Goal: Task Accomplishment & Management: Complete application form

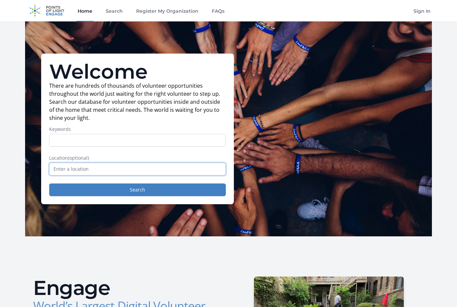
click at [65, 166] on input "text" at bounding box center [137, 169] width 177 height 13
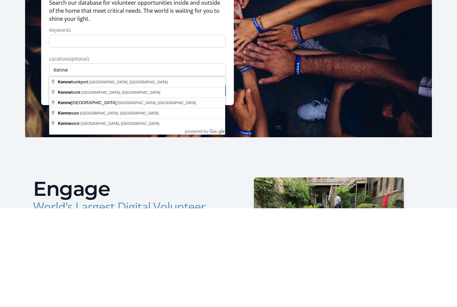
type input "Kennebunk, ME, USA"
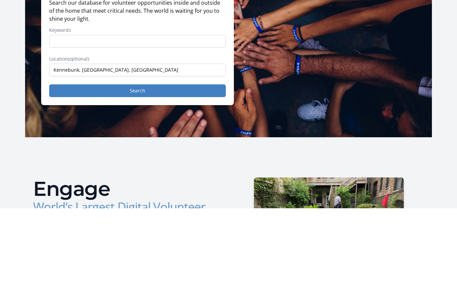
scroll to position [99, 0]
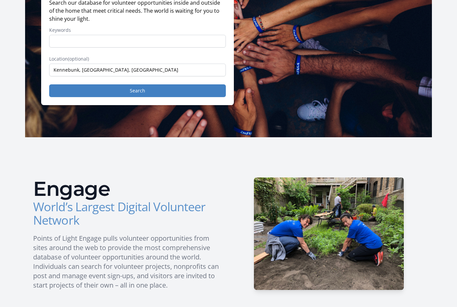
click at [89, 93] on button "Search" at bounding box center [137, 90] width 177 height 13
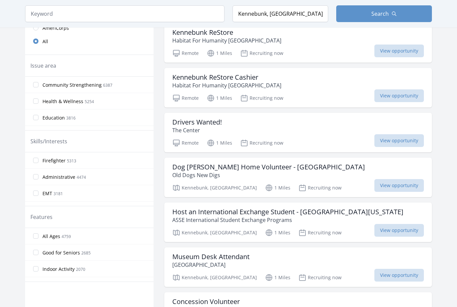
scroll to position [209, 0]
click at [374, 142] on span "View opportunity" at bounding box center [399, 141] width 50 height 13
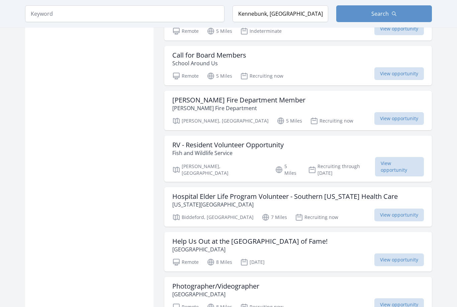
scroll to position [636, 0]
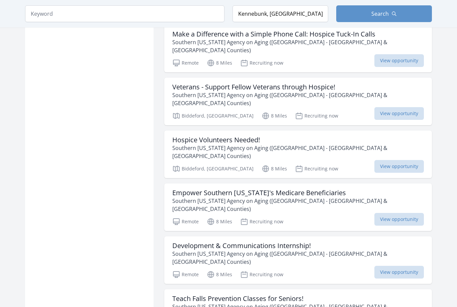
scroll to position [1542, 0]
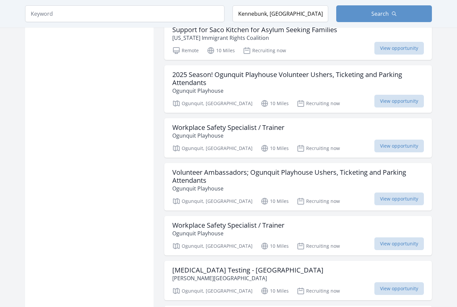
scroll to position [2432, 0]
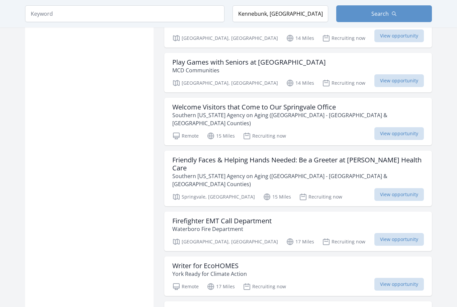
scroll to position [3066, 0]
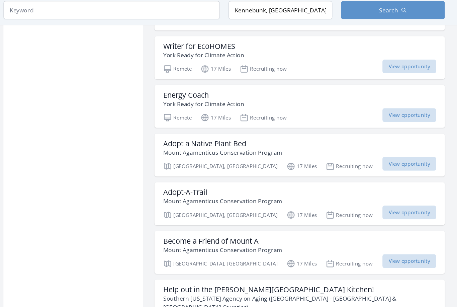
scroll to position [3285, 0]
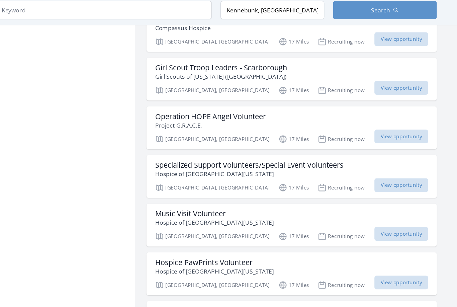
scroll to position [4084, 0]
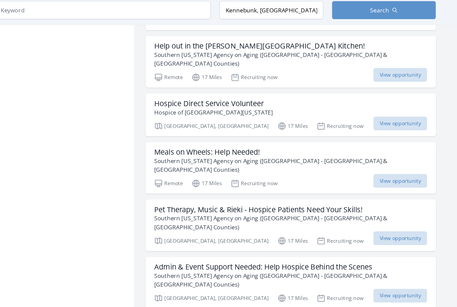
scroll to position [3510, 0]
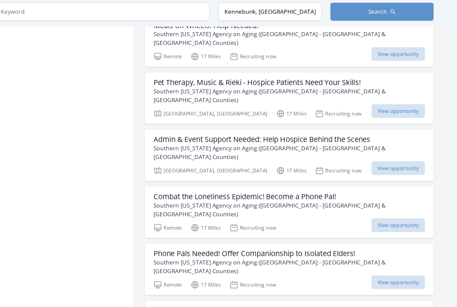
scroll to position [3628, 0]
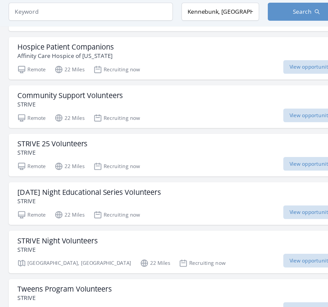
scroll to position [4547, 0]
click at [278, 149] on span "View opportunity" at bounding box center [288, 154] width 50 height 13
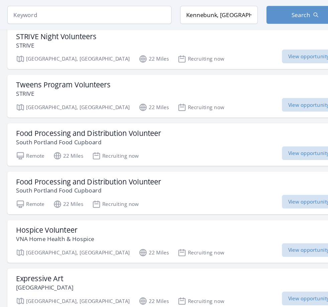
scroll to position [4738, 0]
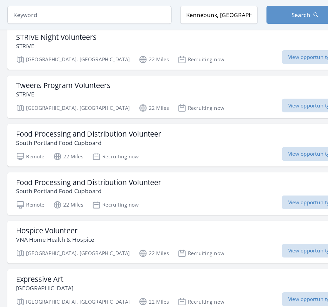
click at [284, 137] on span "View opportunity" at bounding box center [288, 142] width 50 height 13
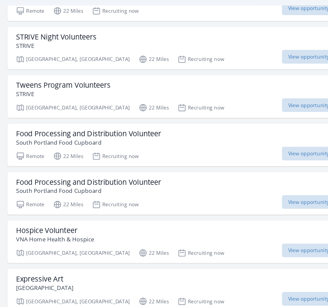
scroll to position [4716, 0]
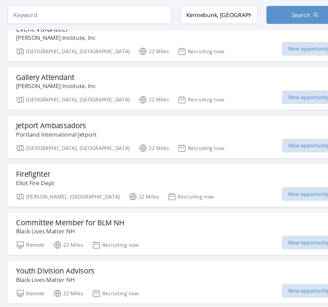
scroll to position [5278, 0]
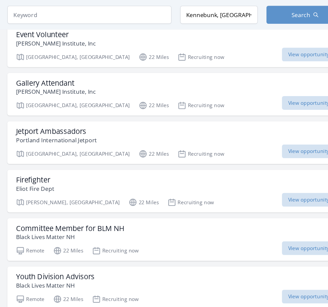
click at [276, 138] on span "View opportunity" at bounding box center [288, 140] width 50 height 13
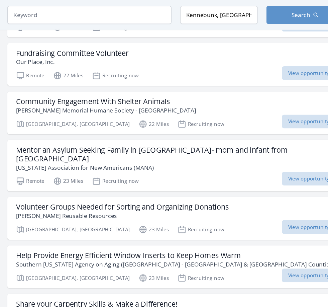
scroll to position [5657, 0]
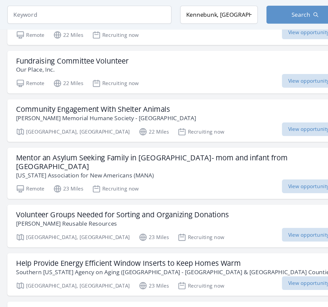
click at [273, 166] on span "View opportunity" at bounding box center [288, 172] width 50 height 13
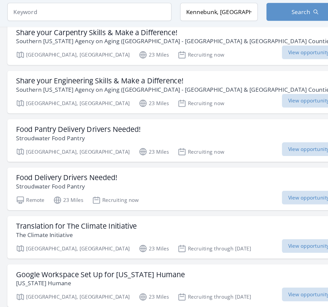
scroll to position [5916, 0]
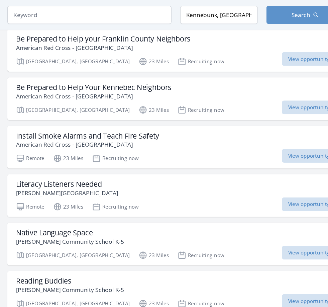
scroll to position [6626, 0]
click at [279, 129] on div "Install Smoke Alarms and Teach Fire Safety American Red Cross - Northern New En…" at bounding box center [164, 130] width 296 height 16
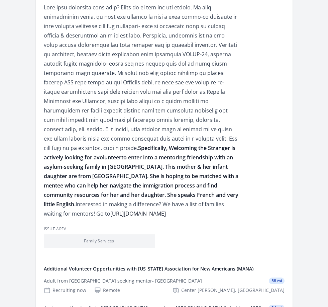
scroll to position [251, 0]
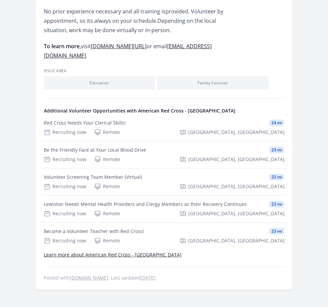
scroll to position [279, 0]
